Goal: Transaction & Acquisition: Purchase product/service

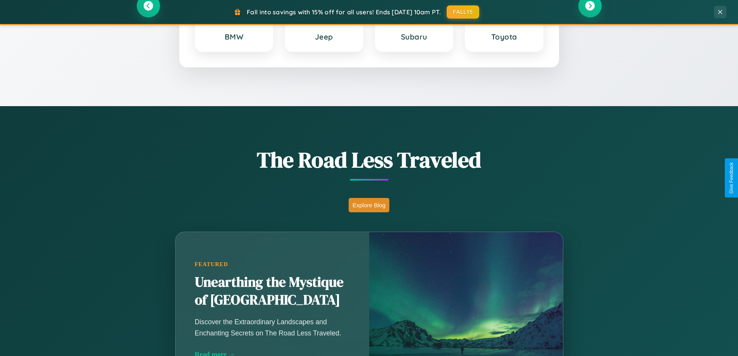
scroll to position [1490, 0]
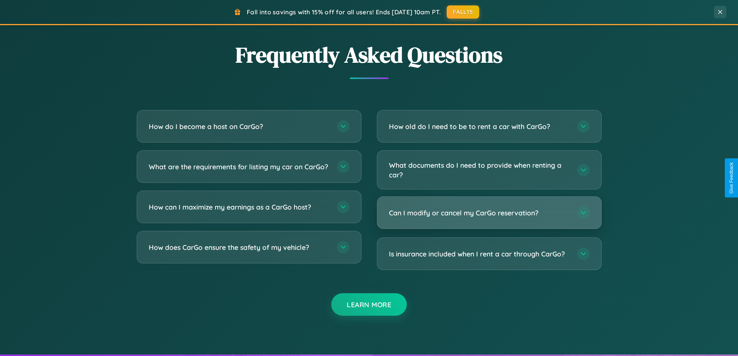
click at [489, 213] on h3 "Can I modify or cancel my CarGo reservation?" at bounding box center [479, 213] width 180 height 10
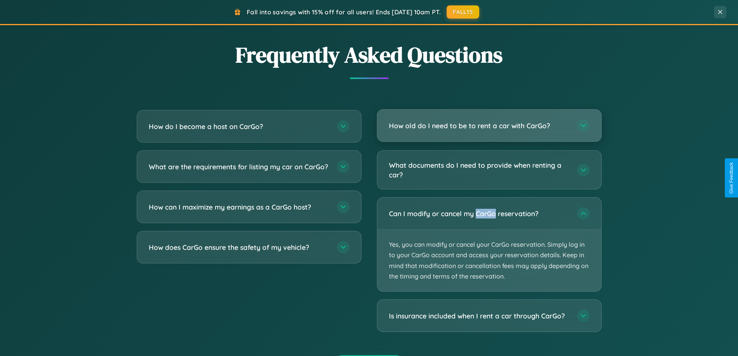
click at [489, 126] on h3 "How old do I need to be to rent a car with CarGo?" at bounding box center [479, 126] width 180 height 10
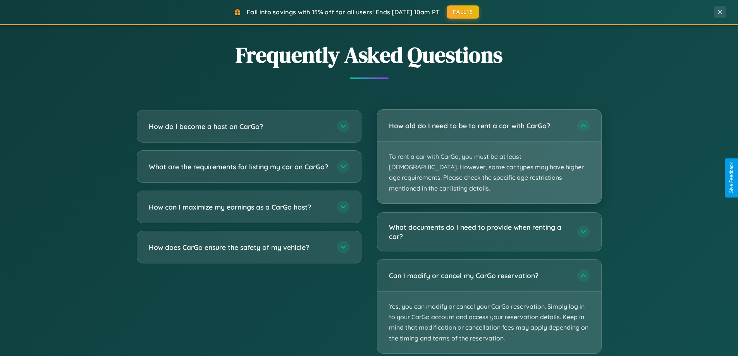
click at [489, 151] on p "To rent a car with CarGo, you must be at least 21 years old. However, some car …" at bounding box center [489, 173] width 224 height 62
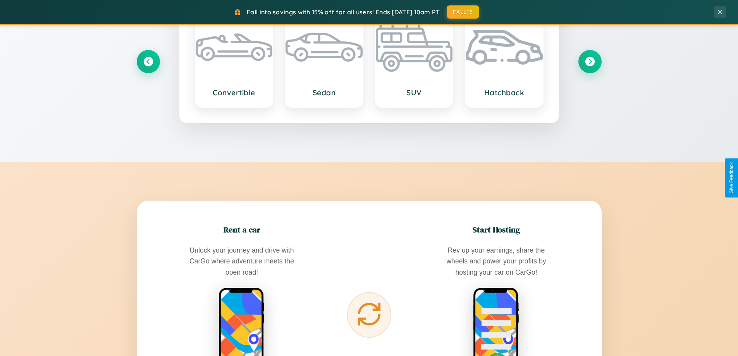
scroll to position [334, 0]
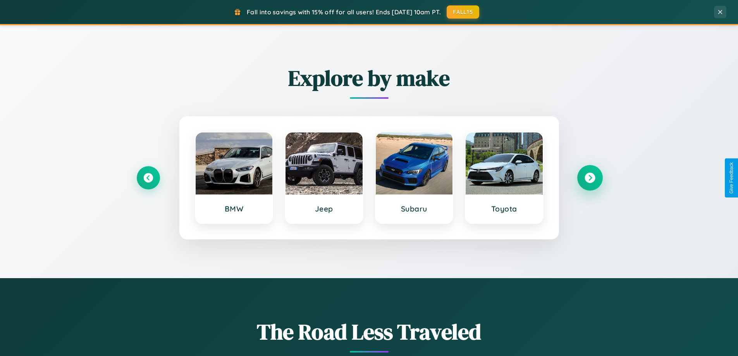
click at [589, 178] on icon at bounding box center [589, 178] width 10 height 10
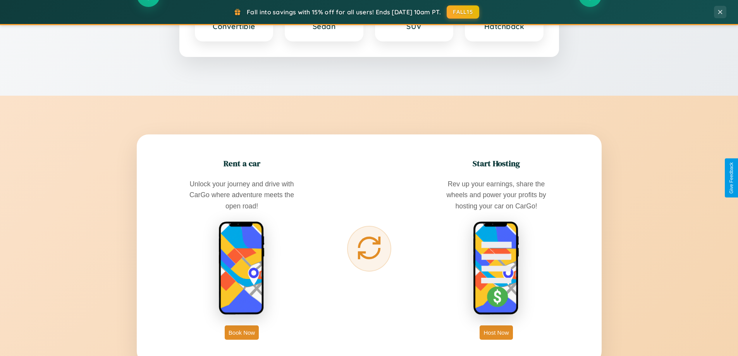
scroll to position [1244, 0]
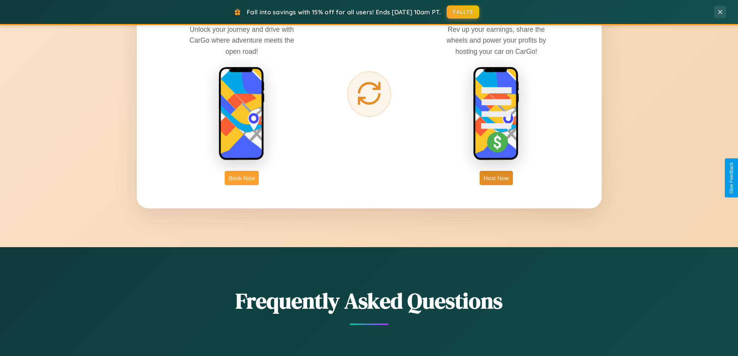
click at [242, 178] on button "Book Now" at bounding box center [242, 178] width 34 height 14
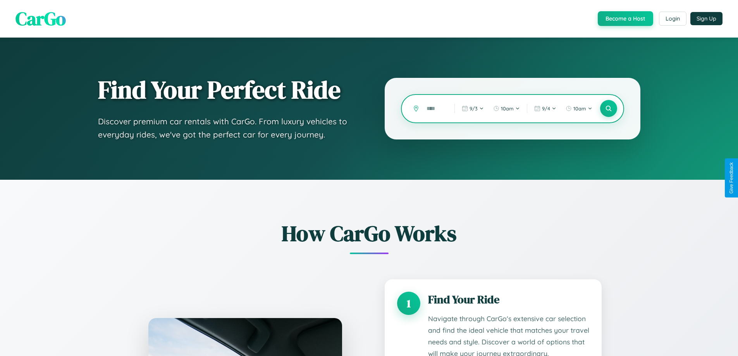
click at [434, 108] on input "text" at bounding box center [434, 109] width 24 height 14
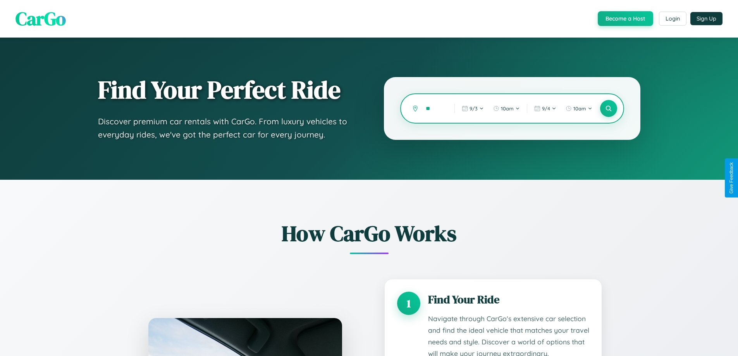
type input "*"
type input "******"
click at [608, 108] on icon at bounding box center [607, 108] width 7 height 7
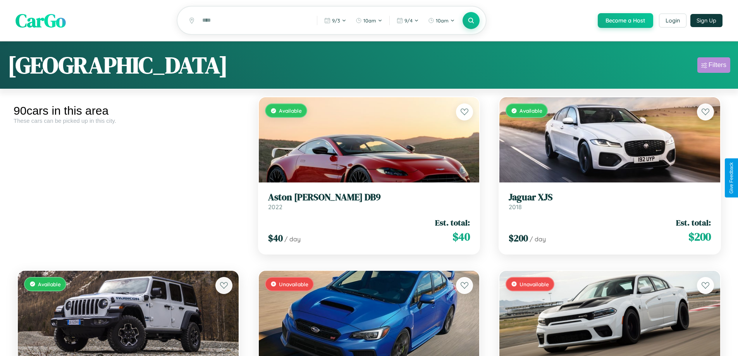
click at [713, 66] on div "Filters" at bounding box center [717, 65] width 18 height 8
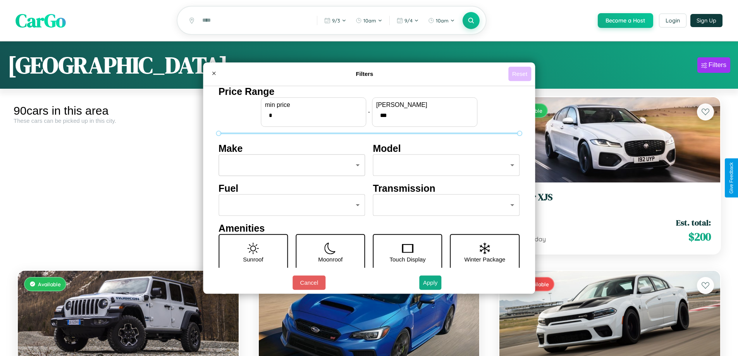
click at [520, 74] on button "Reset" at bounding box center [519, 74] width 23 height 14
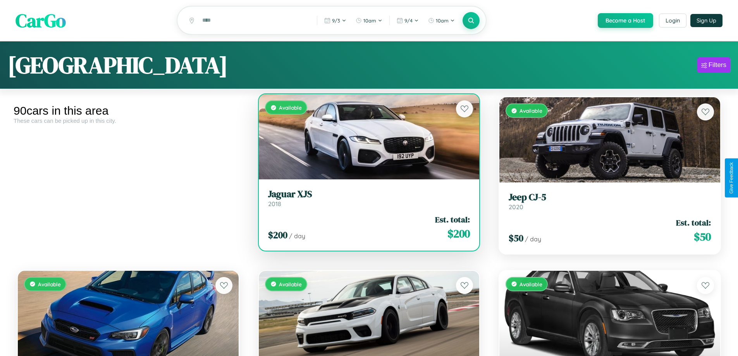
click at [365, 228] on div "$ 200 / day Est. total: $ 200" at bounding box center [369, 227] width 202 height 27
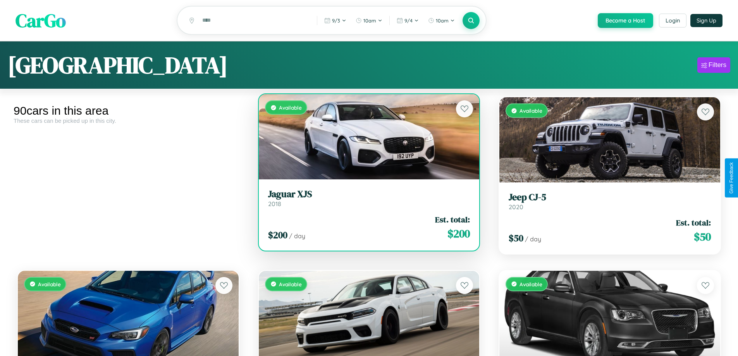
click at [365, 228] on div "$ 200 / day Est. total: $ 200" at bounding box center [369, 227] width 202 height 27
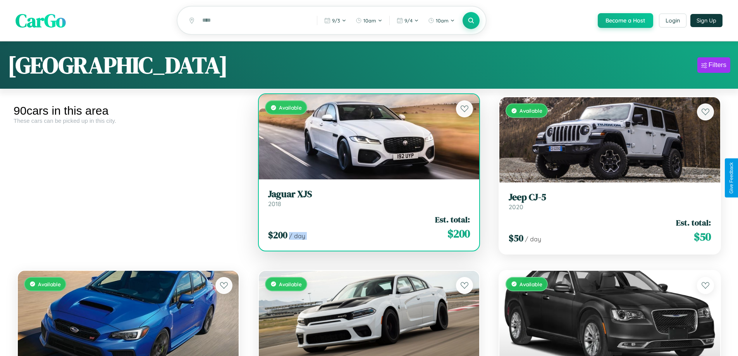
click at [365, 228] on div "$ 200 / day Est. total: $ 200" at bounding box center [369, 227] width 202 height 27
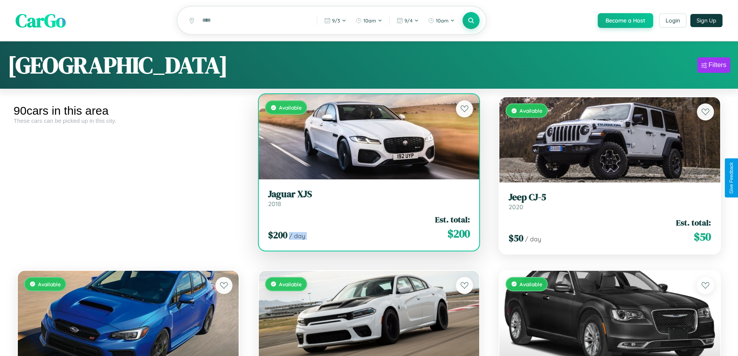
click at [365, 228] on div "$ 200 / day Est. total: $ 200" at bounding box center [369, 227] width 202 height 27
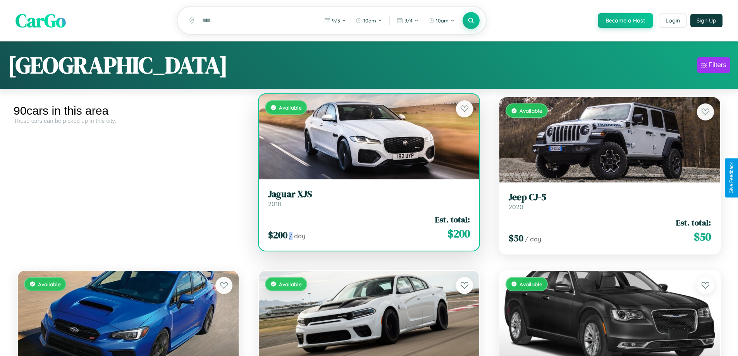
click at [365, 228] on div "$ 200 / day Est. total: $ 200" at bounding box center [369, 227] width 202 height 27
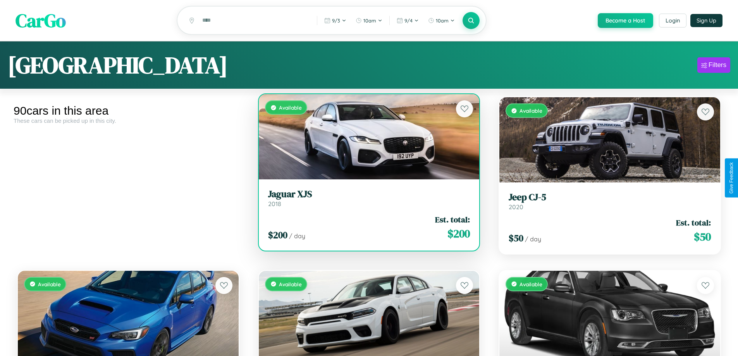
click at [365, 199] on h3 "Jaguar XJS" at bounding box center [369, 194] width 202 height 11
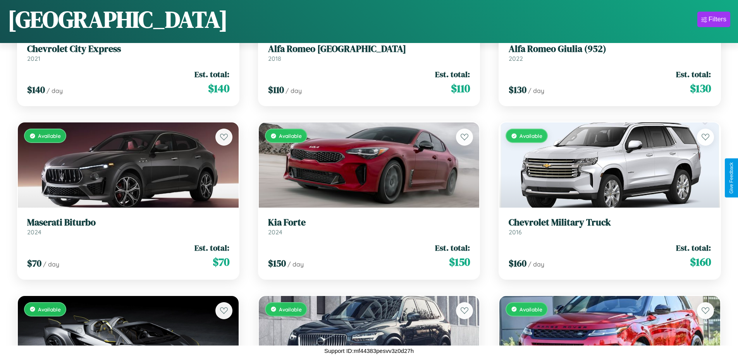
scroll to position [1496, 0]
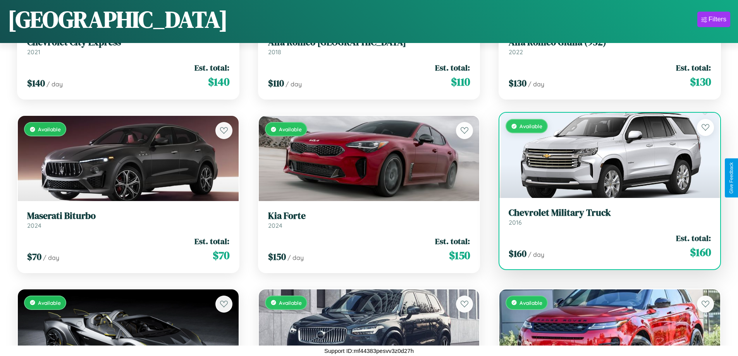
click at [604, 220] on link "Chevrolet Military Truck 2016" at bounding box center [609, 216] width 202 height 19
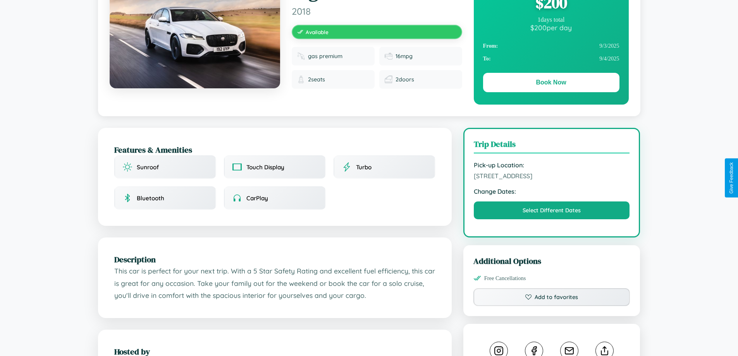
scroll to position [254, 0]
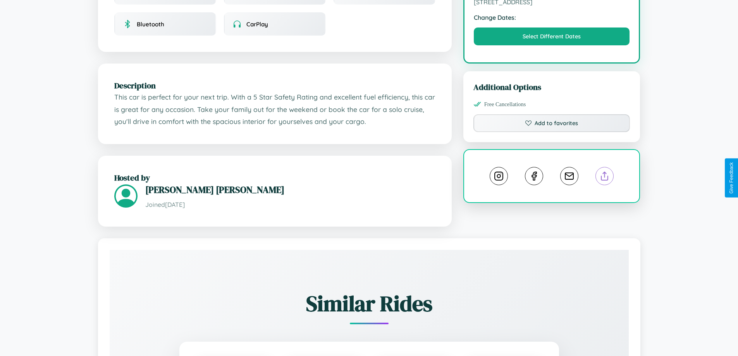
click at [604, 177] on line at bounding box center [604, 174] width 0 height 5
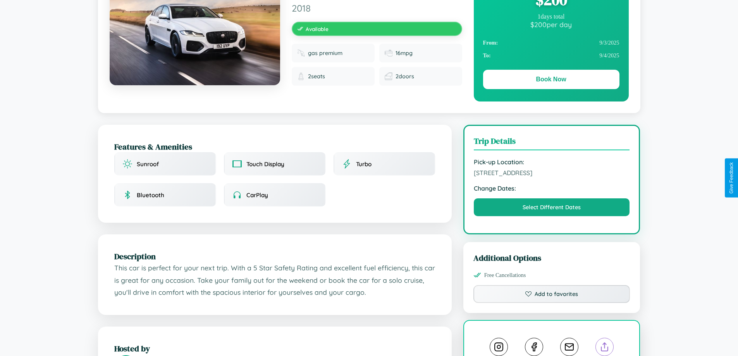
scroll to position [80, 0]
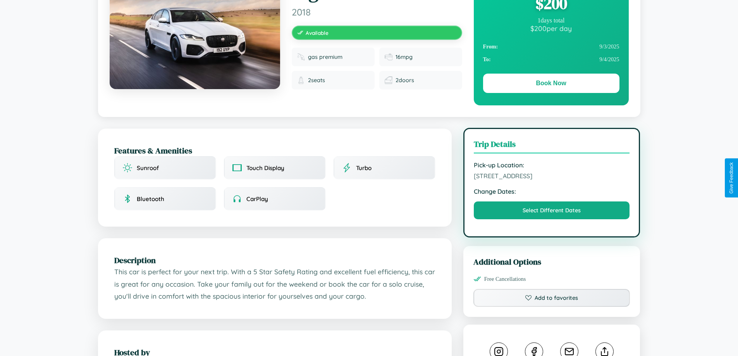
click at [551, 177] on span "3237 Spring Street Vienna Austria 85507" at bounding box center [551, 176] width 156 height 8
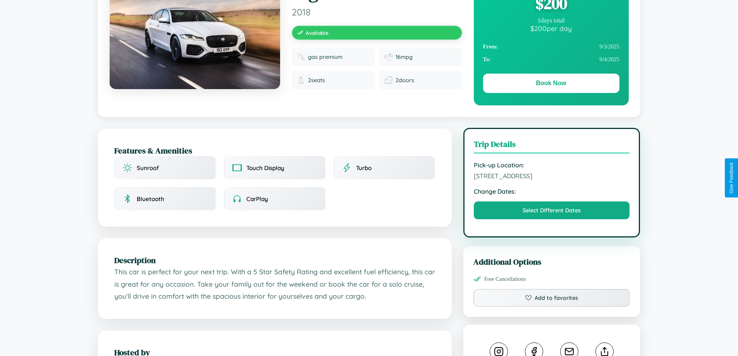
click at [551, 177] on span "3237 Spring Street Vienna Austria 85507" at bounding box center [551, 176] width 156 height 8
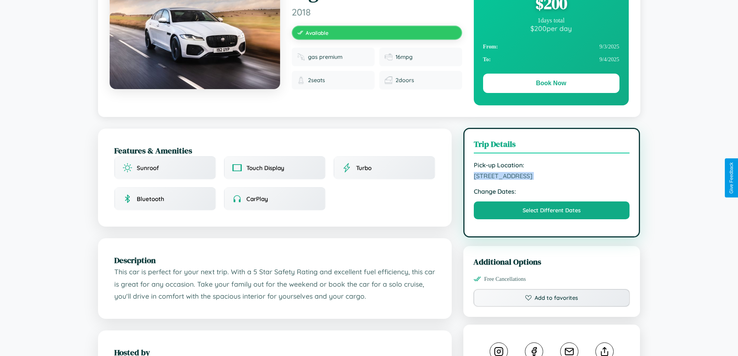
click at [551, 177] on span "3237 Spring Street Vienna Austria 85507" at bounding box center [551, 176] width 156 height 8
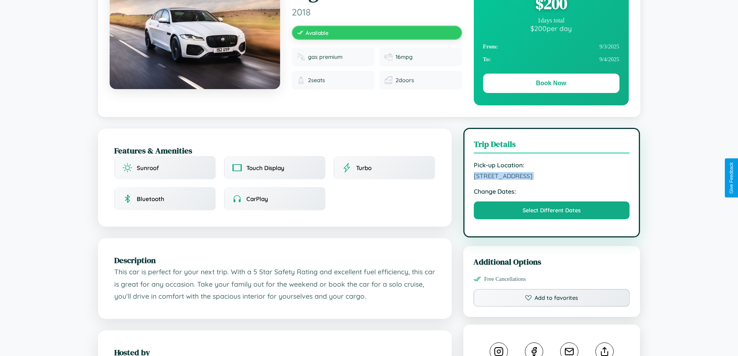
click at [551, 177] on span "3237 Spring Street Vienna Austria 85507" at bounding box center [551, 176] width 156 height 8
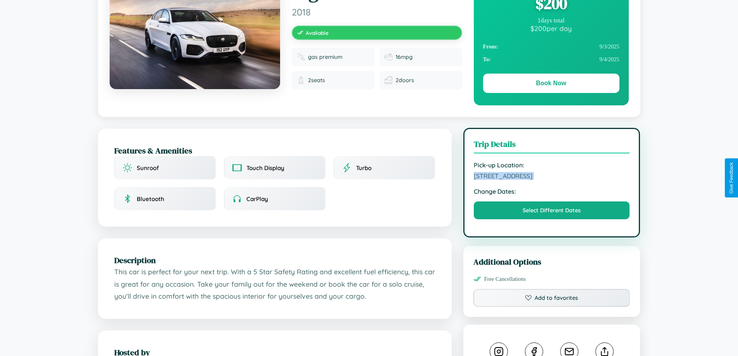
click at [551, 177] on span "3237 Spring Street Vienna Austria 85507" at bounding box center [551, 176] width 156 height 8
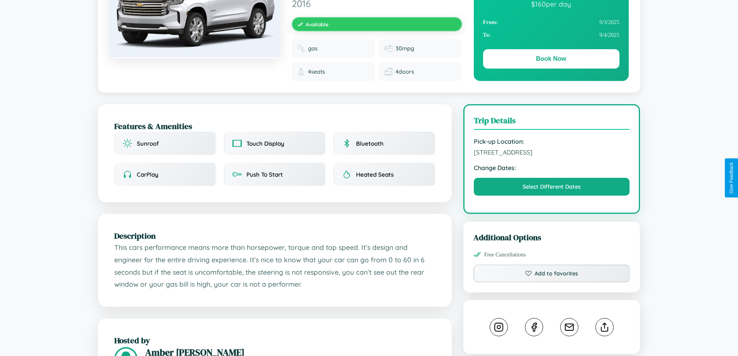
scroll to position [207, 0]
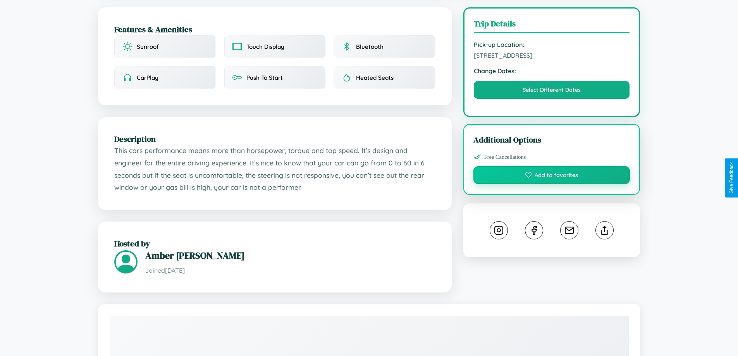
click at [551, 177] on button "Add to favorites" at bounding box center [551, 175] width 157 height 18
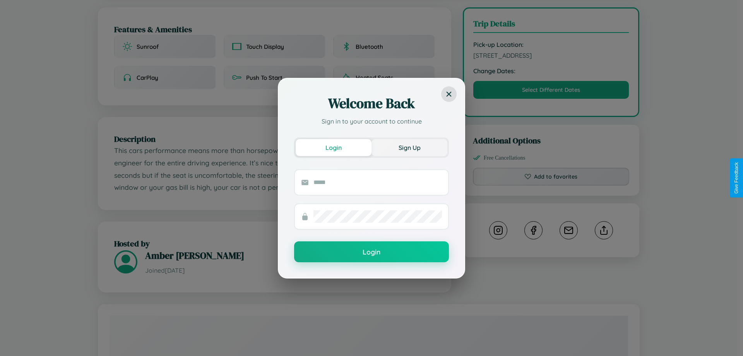
click at [410, 147] on button "Sign Up" at bounding box center [410, 147] width 76 height 17
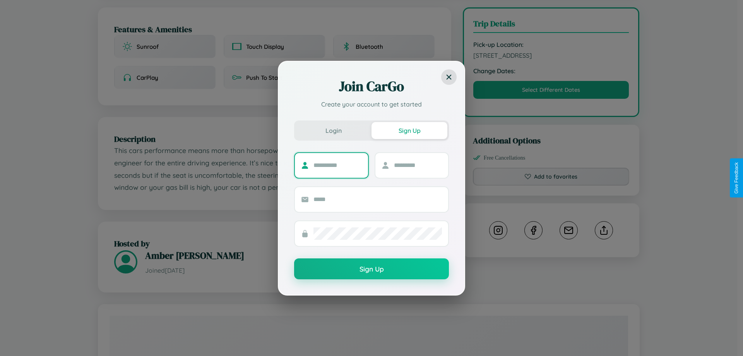
click at [338, 165] on input "text" at bounding box center [338, 165] width 48 height 12
type input "****"
click at [418, 165] on input "text" at bounding box center [418, 165] width 48 height 12
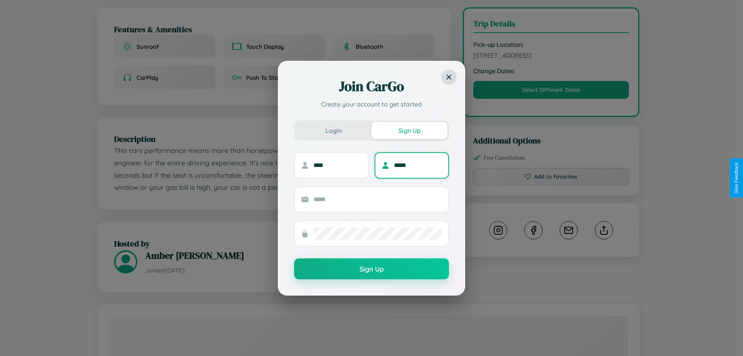
type input "*****"
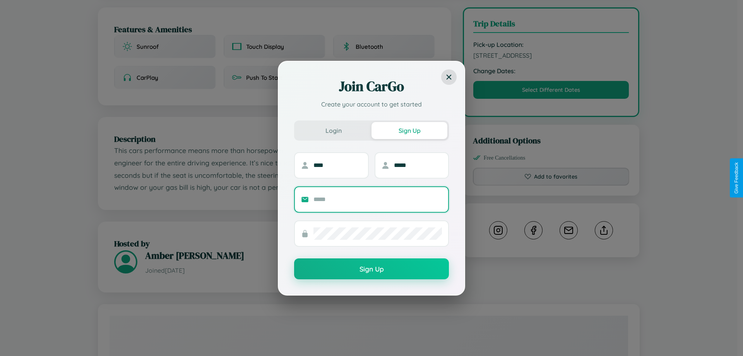
click at [378, 199] on input "text" at bounding box center [378, 199] width 129 height 12
type input "**********"
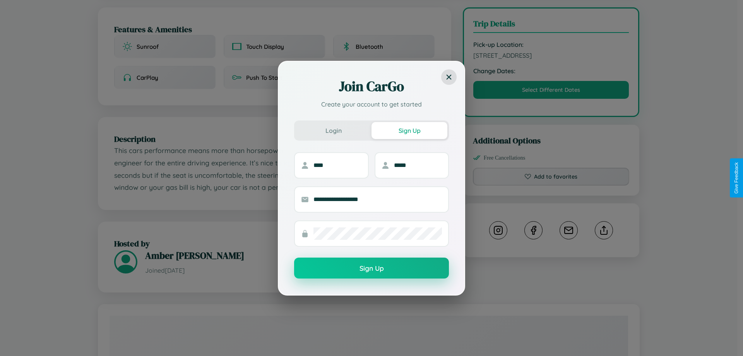
click at [372, 268] on button "Sign Up" at bounding box center [371, 267] width 155 height 21
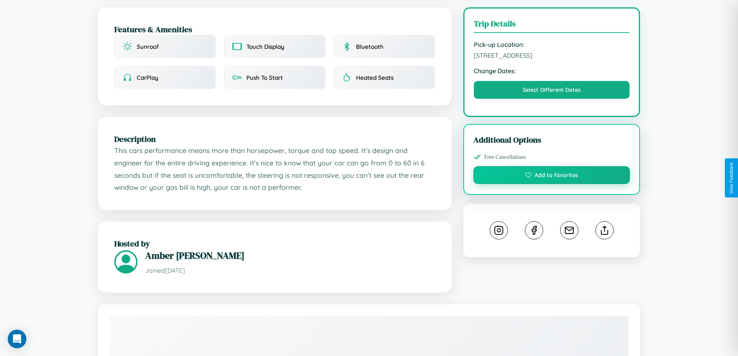
click at [551, 177] on button "Add to favorites" at bounding box center [551, 175] width 157 height 18
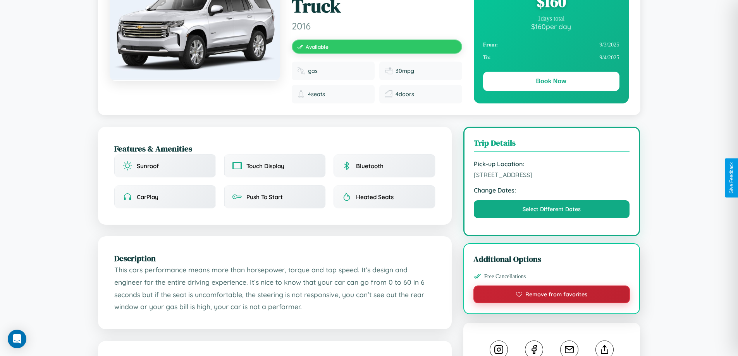
scroll to position [86, 0]
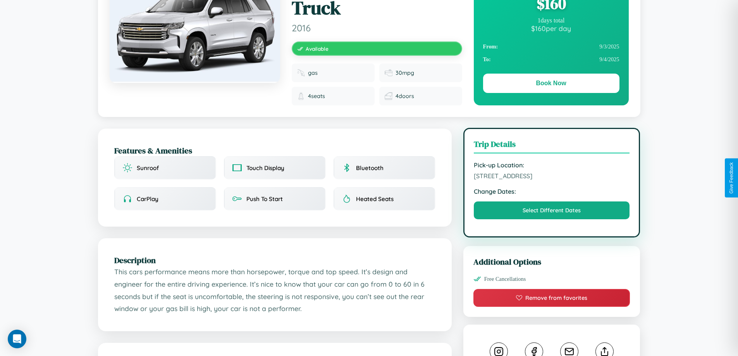
click at [551, 177] on span "[STREET_ADDRESS]" at bounding box center [551, 176] width 156 height 8
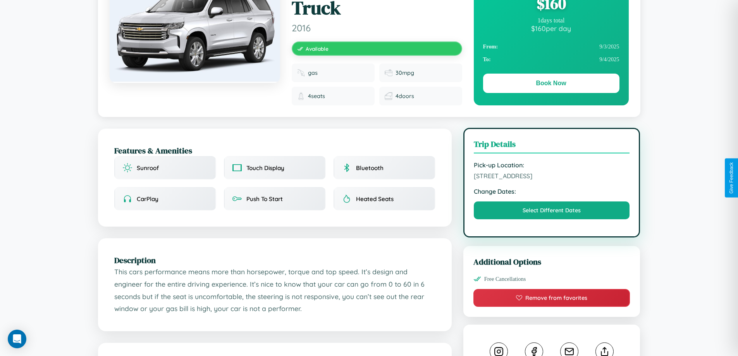
click at [551, 177] on span "[STREET_ADDRESS]" at bounding box center [551, 176] width 156 height 8
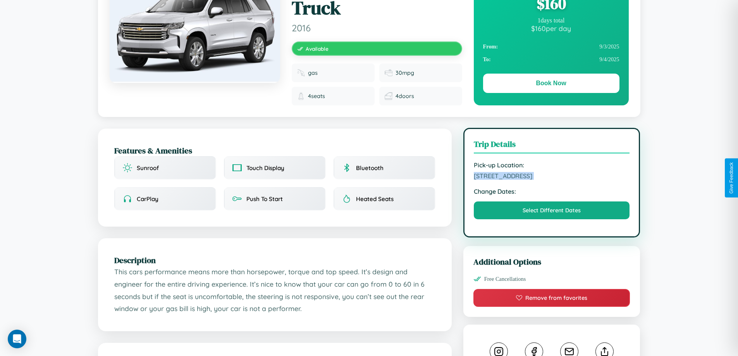
click at [551, 177] on span "[STREET_ADDRESS]" at bounding box center [551, 176] width 156 height 8
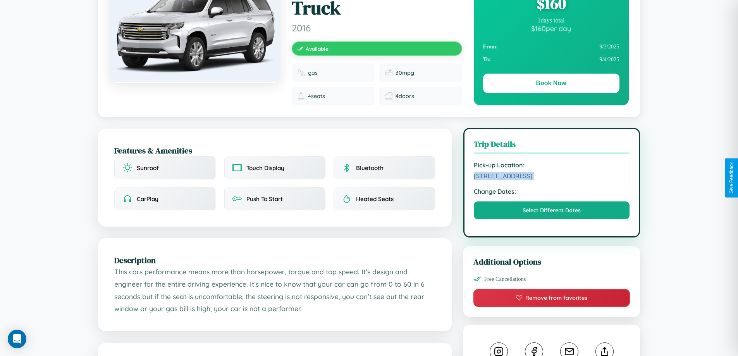
click at [551, 177] on span "[STREET_ADDRESS]" at bounding box center [551, 176] width 156 height 8
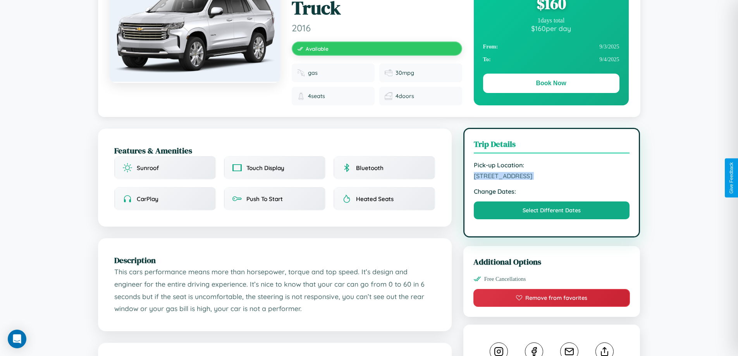
click at [551, 177] on span "[STREET_ADDRESS]" at bounding box center [551, 176] width 156 height 8
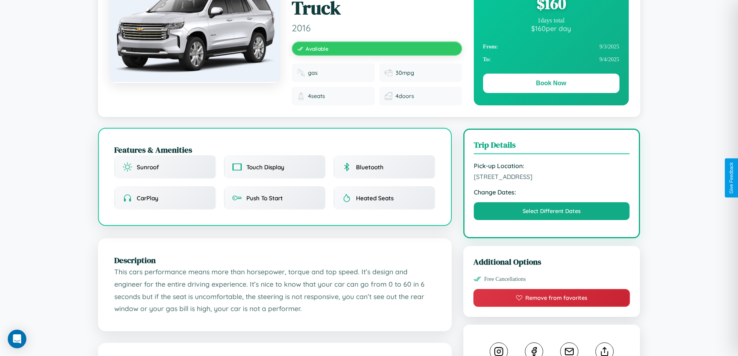
scroll to position [0, 0]
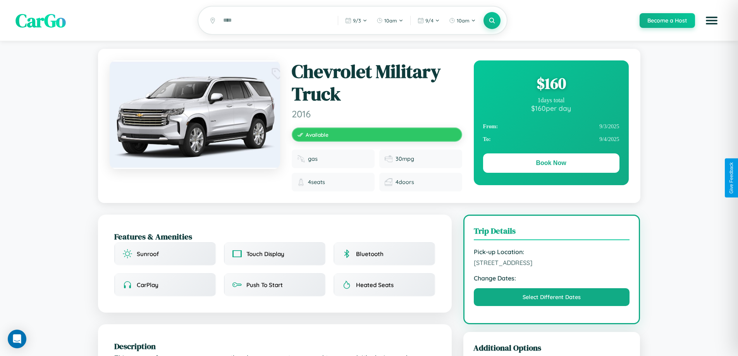
click at [551, 84] on div "$ 160" at bounding box center [551, 83] width 136 height 21
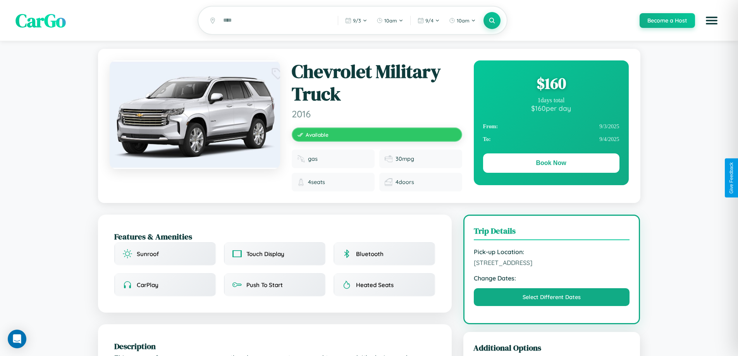
click at [551, 84] on div "$ 160" at bounding box center [551, 83] width 136 height 21
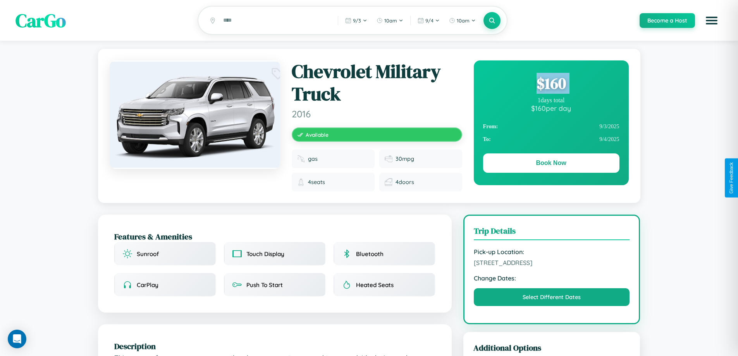
click at [551, 84] on div "$ 160" at bounding box center [551, 83] width 136 height 21
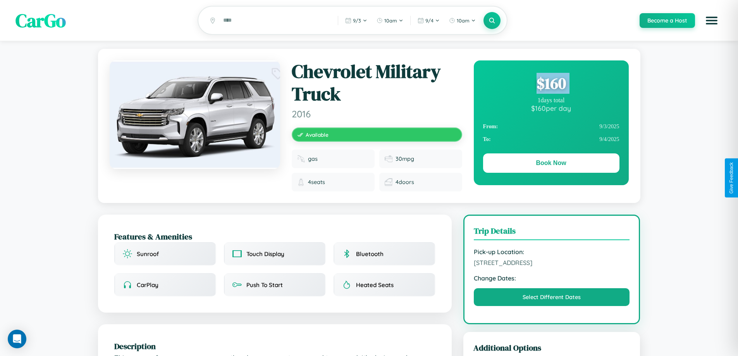
click at [551, 84] on div "$ 160" at bounding box center [551, 83] width 136 height 21
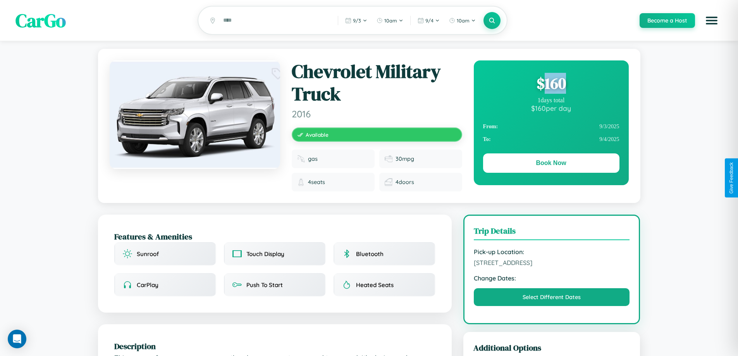
click at [551, 84] on div "$ 160" at bounding box center [551, 83] width 136 height 21
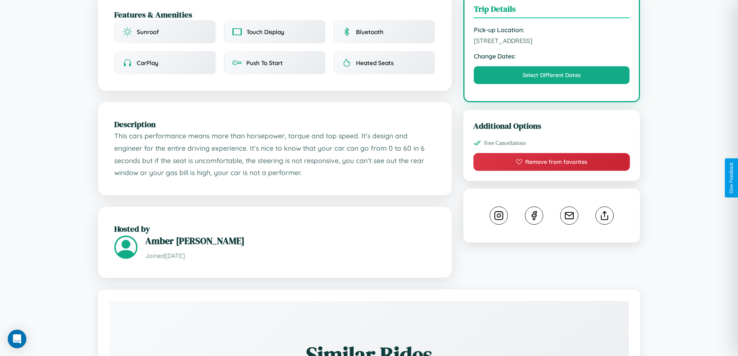
scroll to position [261, 0]
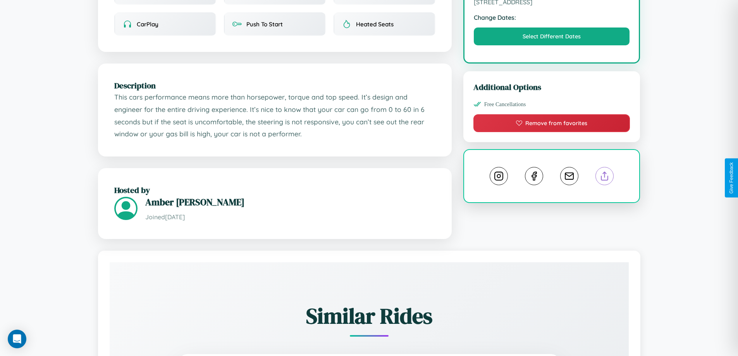
click at [604, 177] on line at bounding box center [604, 174] width 0 height 5
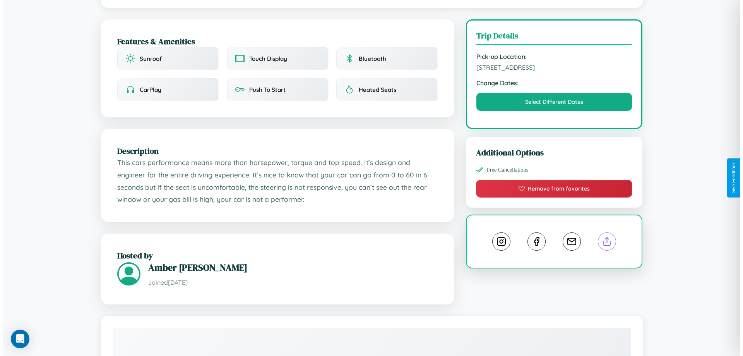
scroll to position [0, 0]
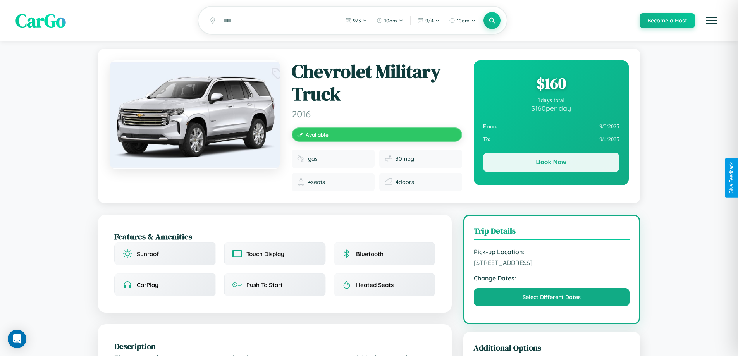
click at [551, 163] on button "Book Now" at bounding box center [551, 162] width 136 height 19
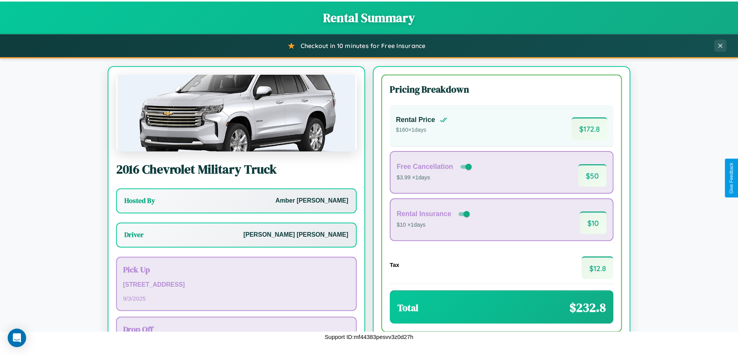
scroll to position [56, 0]
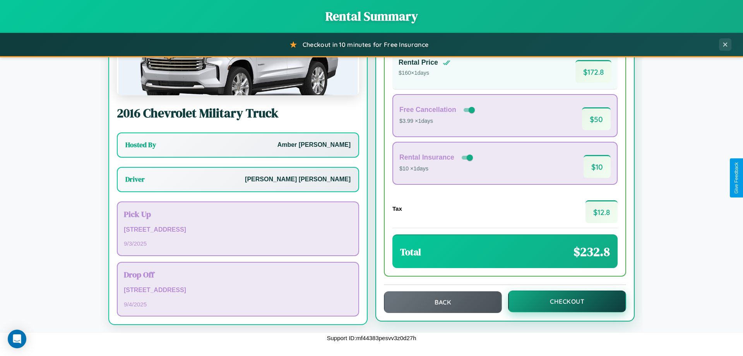
click at [562, 301] on button "Checkout" at bounding box center [567, 301] width 118 height 22
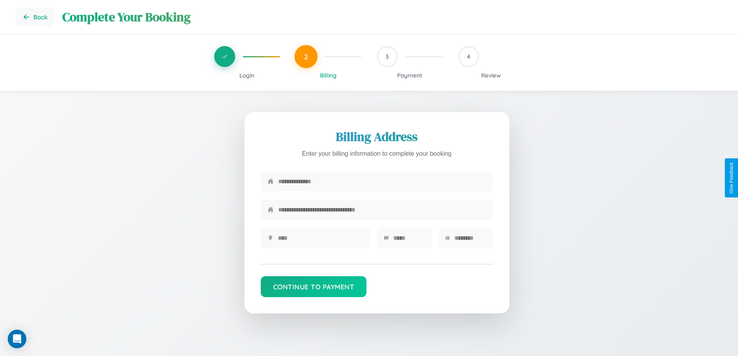
click at [382, 182] on input "text" at bounding box center [382, 181] width 208 height 19
type input "**********"
click at [320, 240] on input "text" at bounding box center [321, 237] width 86 height 19
type input "********"
click at [408, 240] on input "text" at bounding box center [409, 237] width 32 height 19
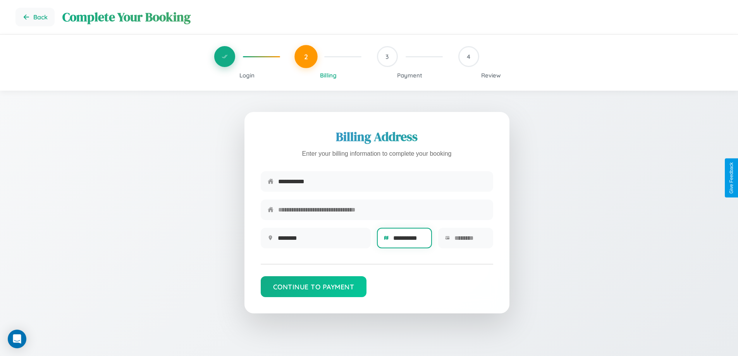
scroll to position [0, 3]
type input "**********"
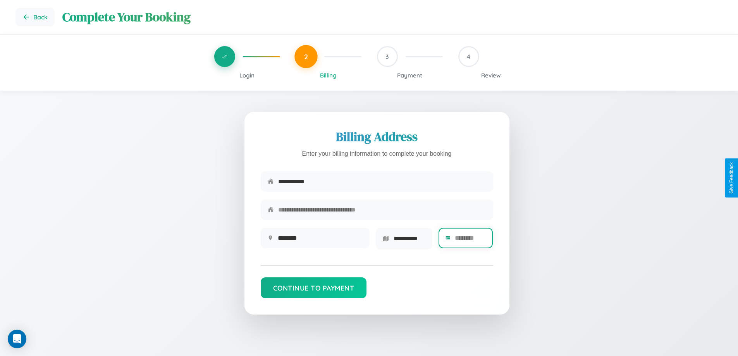
scroll to position [0, 0]
click at [470, 240] on input "text" at bounding box center [470, 237] width 31 height 19
type input "*****"
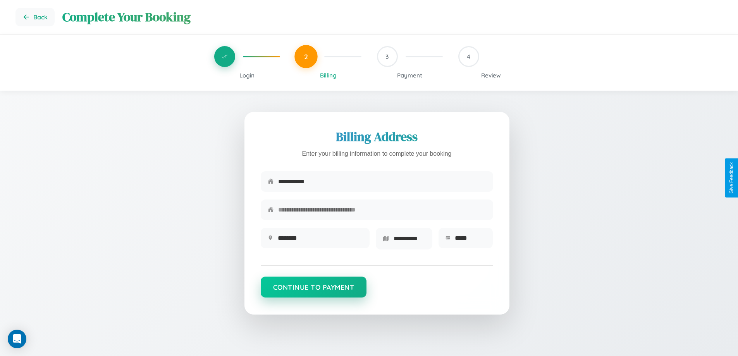
click at [313, 290] on button "Continue to Payment" at bounding box center [314, 286] width 106 height 21
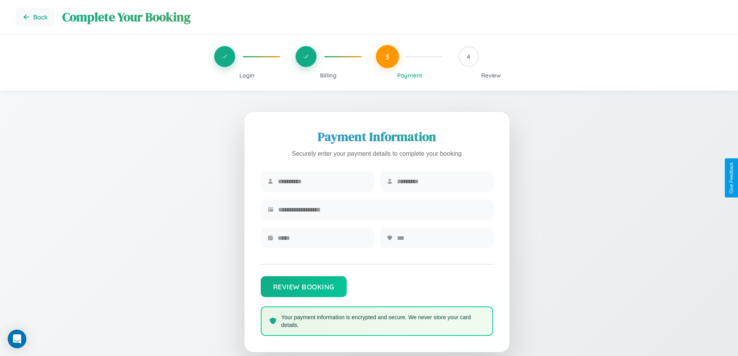
click at [322, 182] on input "text" at bounding box center [322, 181] width 89 height 19
type input "********"
click at [441, 182] on input "text" at bounding box center [441, 181] width 89 height 19
type input "*****"
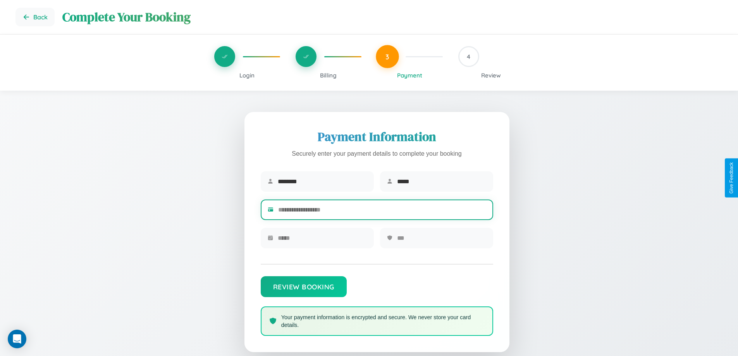
click at [382, 211] on input "text" at bounding box center [382, 209] width 208 height 19
type input "**********"
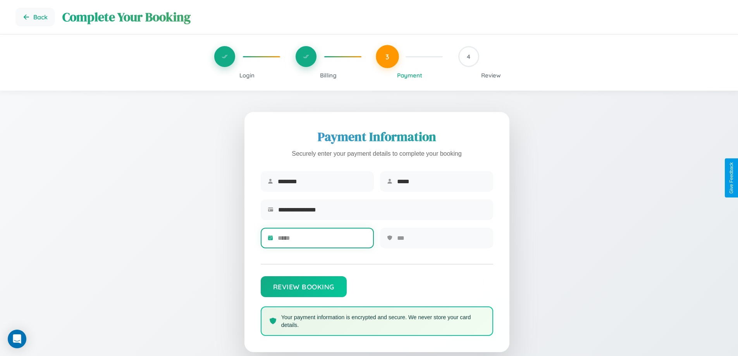
click at [322, 240] on input "text" at bounding box center [322, 237] width 89 height 19
type input "*****"
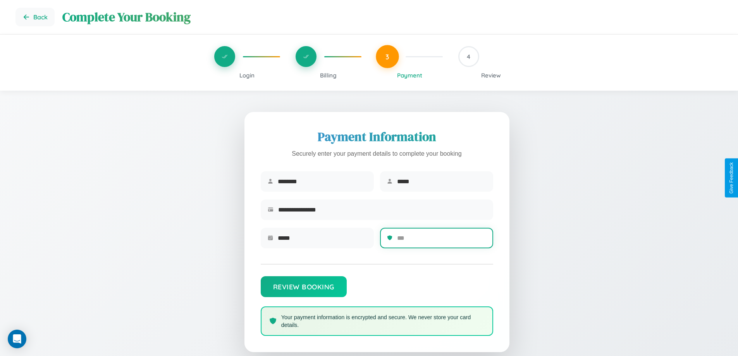
click at [441, 240] on input "text" at bounding box center [441, 237] width 89 height 19
type input "***"
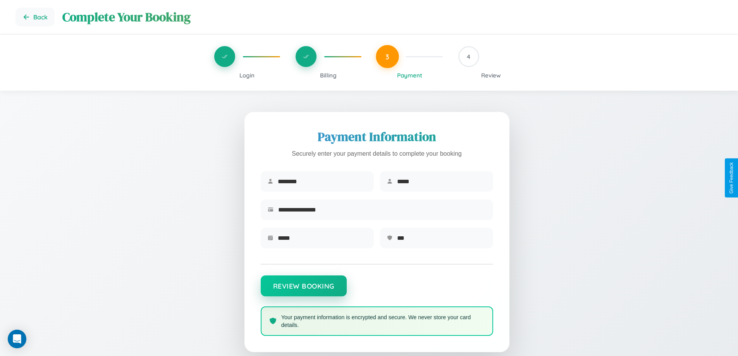
click at [303, 290] on button "Review Booking" at bounding box center [304, 285] width 86 height 21
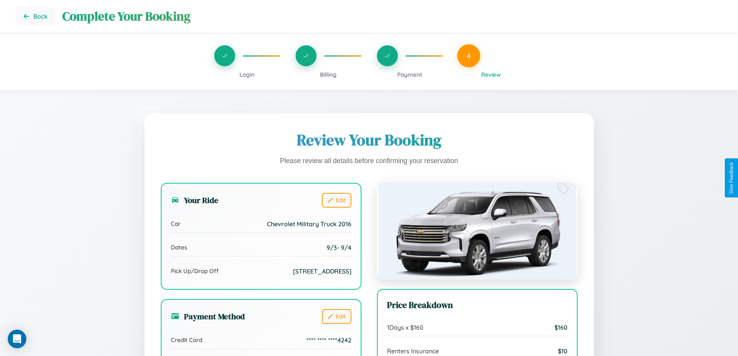
scroll to position [237, 0]
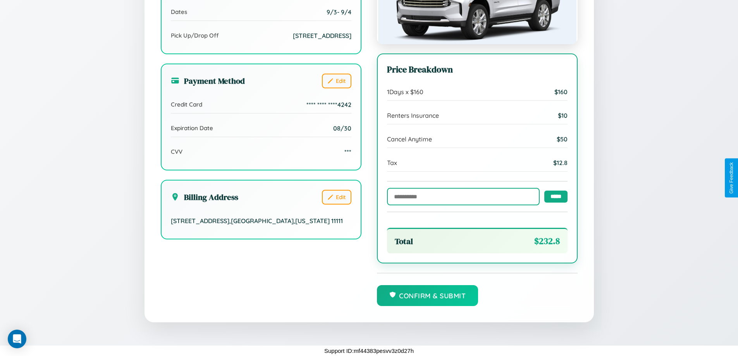
click at [461, 196] on input "text" at bounding box center [463, 196] width 153 height 17
type input "******"
click at [553, 196] on input "*****" at bounding box center [555, 196] width 23 height 12
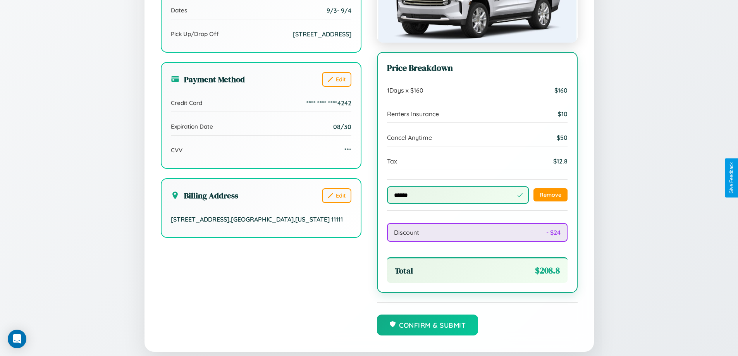
scroll to position [268, 0]
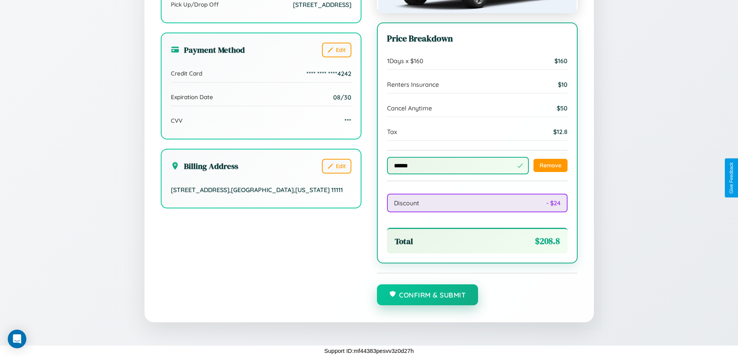
click at [427, 295] on button "Confirm & Submit" at bounding box center [427, 294] width 101 height 21
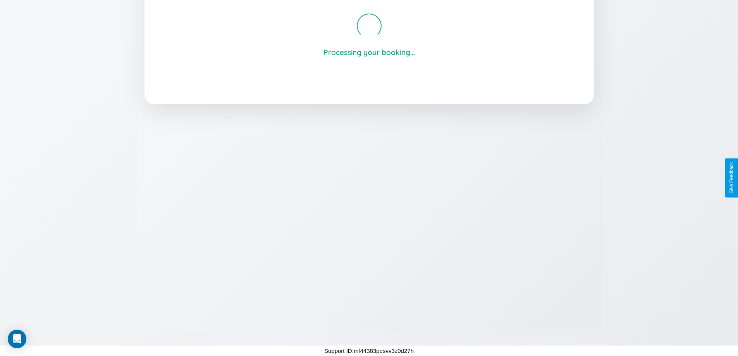
scroll to position [148, 0]
